Goal: Task Accomplishment & Management: Manage account settings

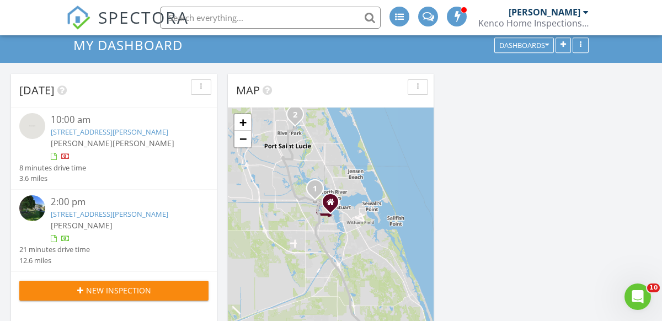
scroll to position [55, 0]
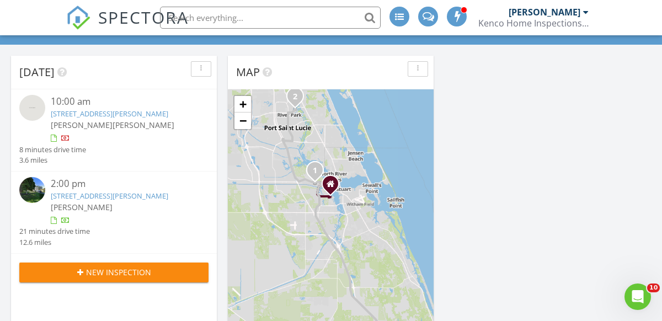
click at [79, 110] on link "[STREET_ADDRESS][PERSON_NAME]" at bounding box center [109, 114] width 117 height 10
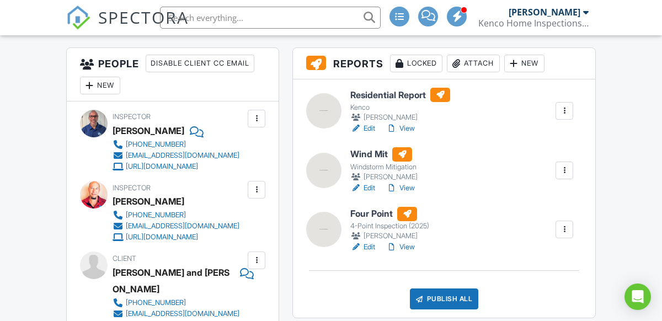
click at [355, 116] on div at bounding box center [355, 117] width 11 height 11
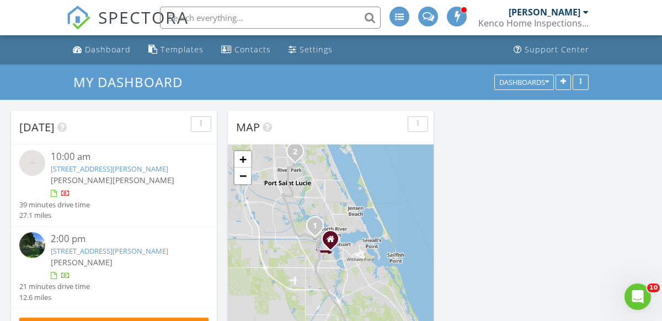
click at [75, 163] on div "10:00 am 525 Ranch Oak Cir, Port St. Lucie, FL 34984 Paul Morra Paul Moyer" at bounding box center [122, 174] width 142 height 49
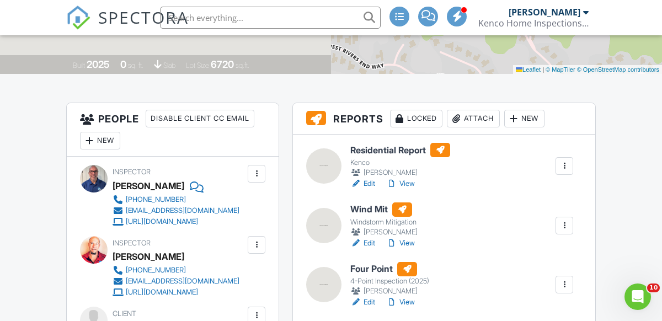
click at [370, 186] on link "Edit" at bounding box center [362, 183] width 25 height 11
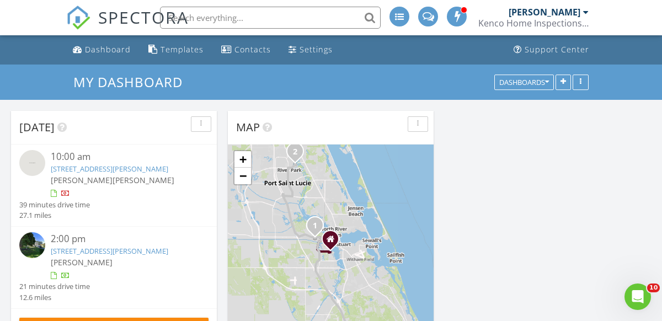
click at [87, 170] on link "525 Ranch Oak Cir, Port St. Lucie, FL 34984" at bounding box center [109, 169] width 117 height 10
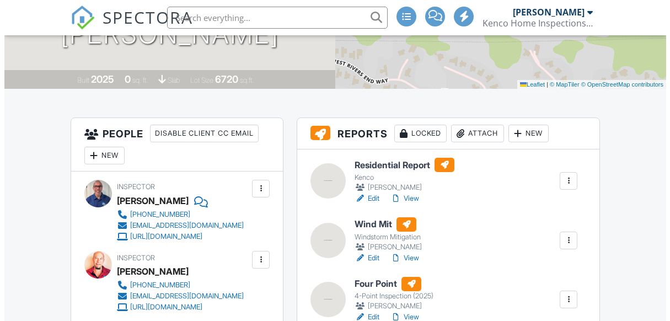
scroll to position [221, 0]
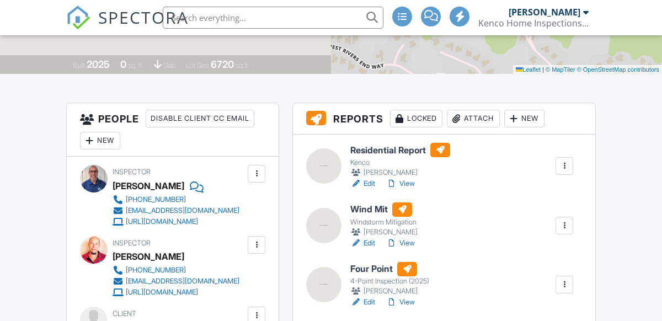
click at [473, 119] on div "Attach" at bounding box center [473, 119] width 53 height 18
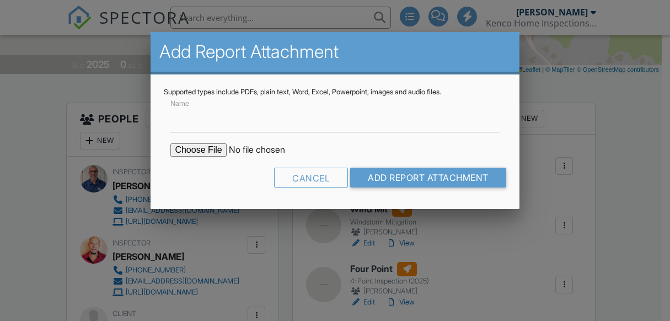
click at [197, 153] on input "file" at bounding box center [263, 149] width 187 height 13
type input "C:\fakepath\BuildFax Report - 525 SE RANCH OAK CIR PORT SAINT LUCIE FL 34984.pdf"
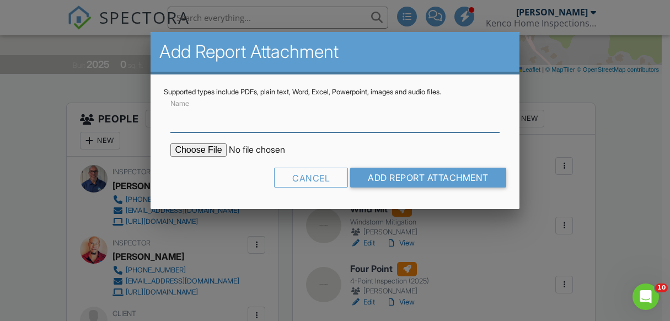
click at [246, 121] on input "Name" at bounding box center [334, 118] width 329 height 27
type input "Property Permits"
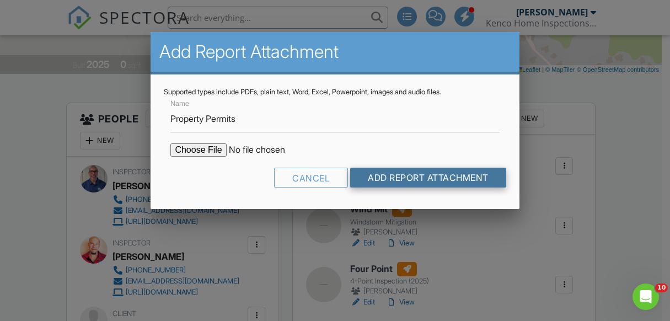
click at [425, 179] on input "Add Report Attachment" at bounding box center [428, 178] width 156 height 20
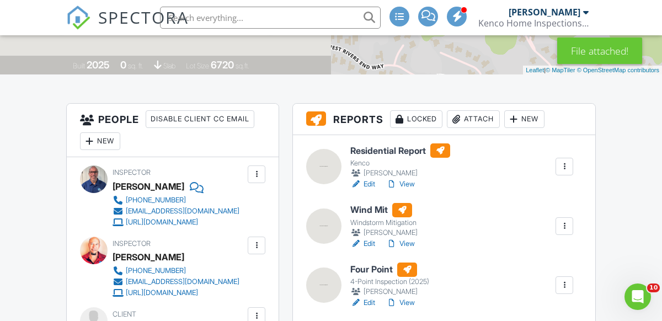
scroll to position [221, 0]
click at [364, 181] on link "Edit" at bounding box center [362, 183] width 25 height 11
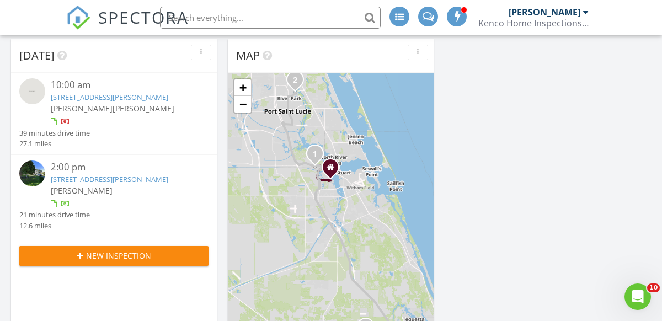
scroll to position [55, 0]
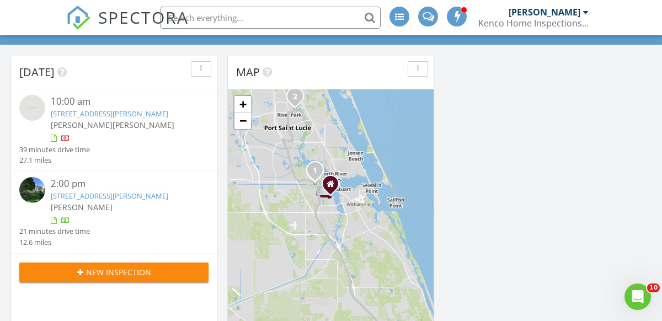
click at [71, 116] on link "525 Ranch Oak Cir, Port St. Lucie, FL 34984" at bounding box center [109, 114] width 117 height 10
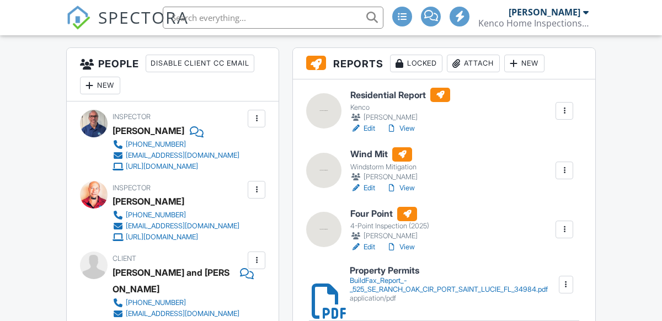
click at [368, 246] on link "Edit" at bounding box center [362, 247] width 25 height 11
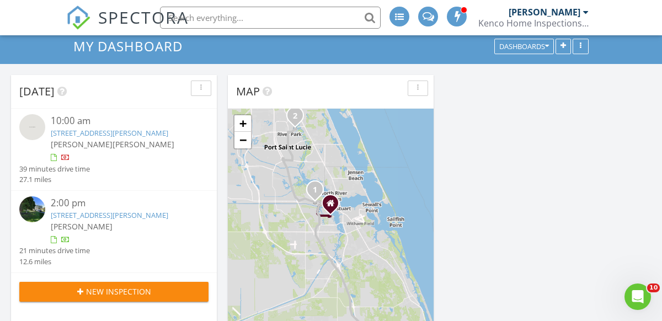
scroll to position [55, 0]
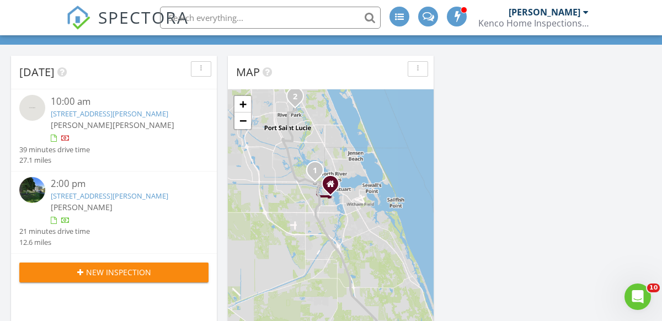
click at [72, 120] on span "[PERSON_NAME]" at bounding box center [82, 125] width 62 height 10
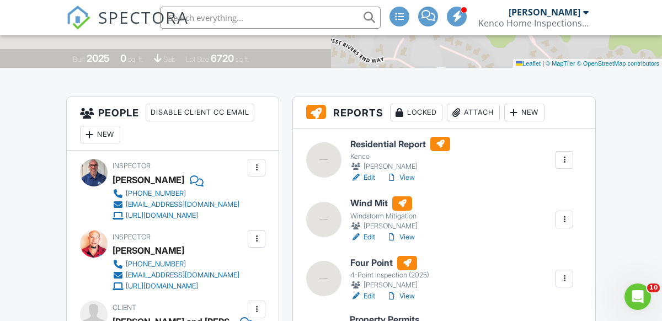
scroll to position [165, 0]
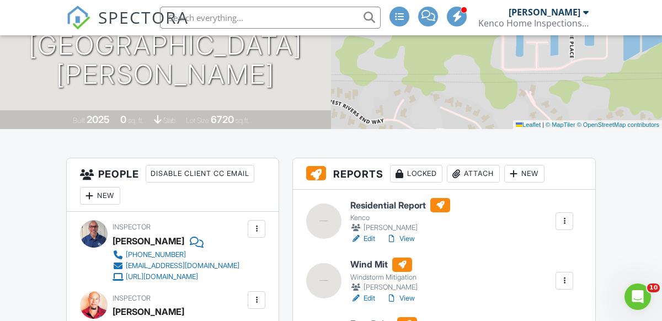
click at [455, 16] on span at bounding box center [457, 16] width 11 height 1
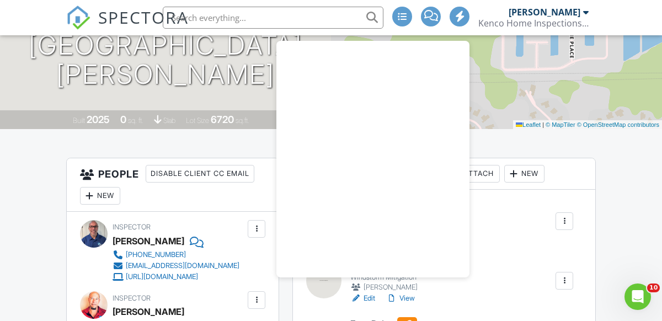
click at [457, 16] on span at bounding box center [459, 16] width 11 height 1
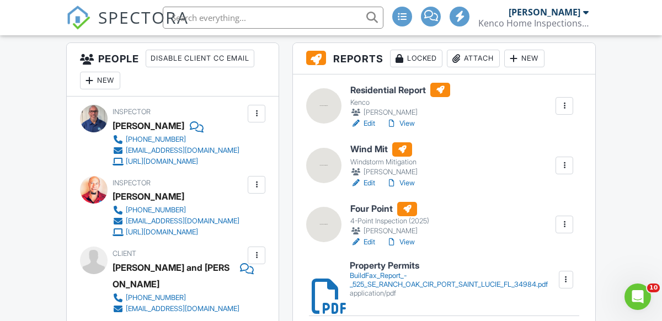
scroll to position [276, 0]
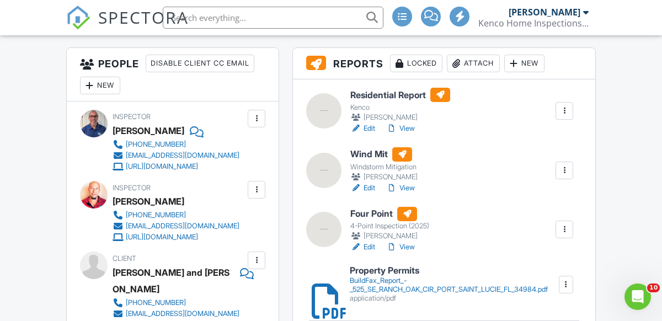
click at [368, 127] on link "Edit" at bounding box center [362, 128] width 25 height 11
